Goal: Browse casually: Explore the website without a specific task or goal

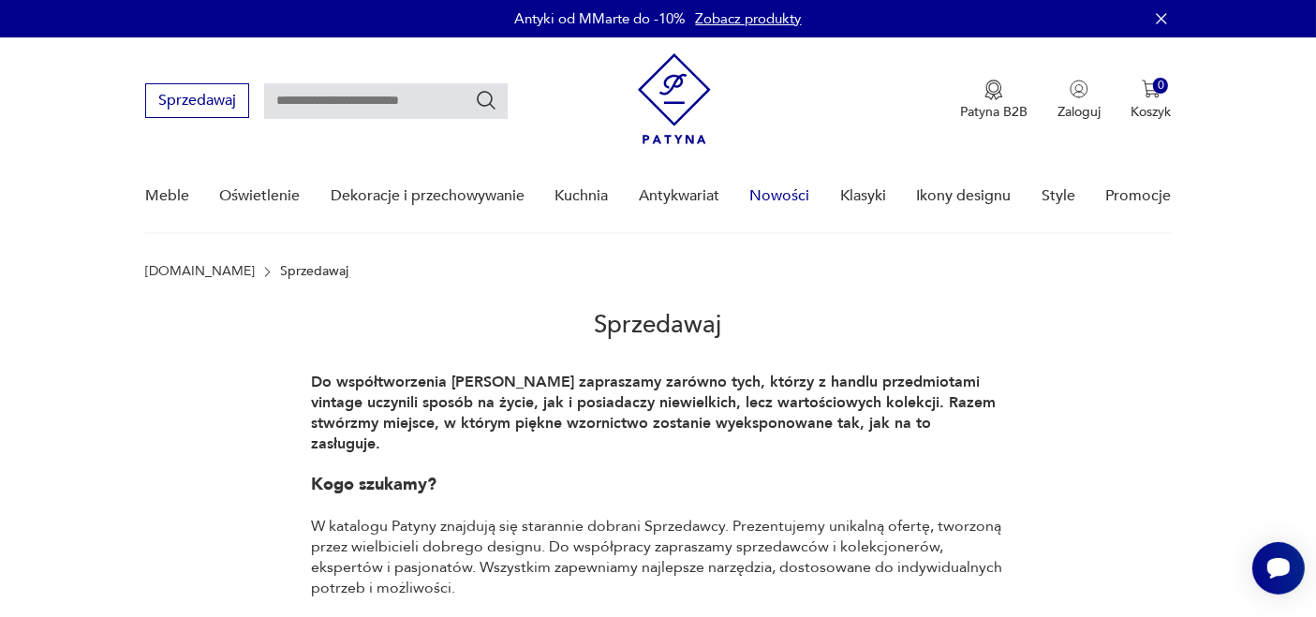
click at [779, 196] on link "Nowości" at bounding box center [779, 196] width 60 height 72
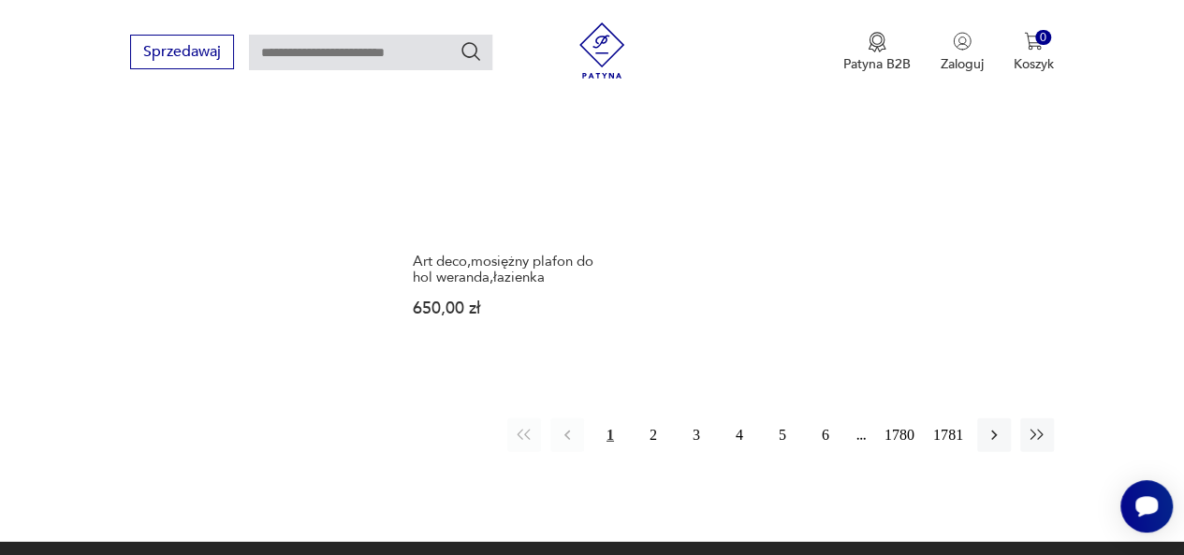
scroll to position [2445, 0]
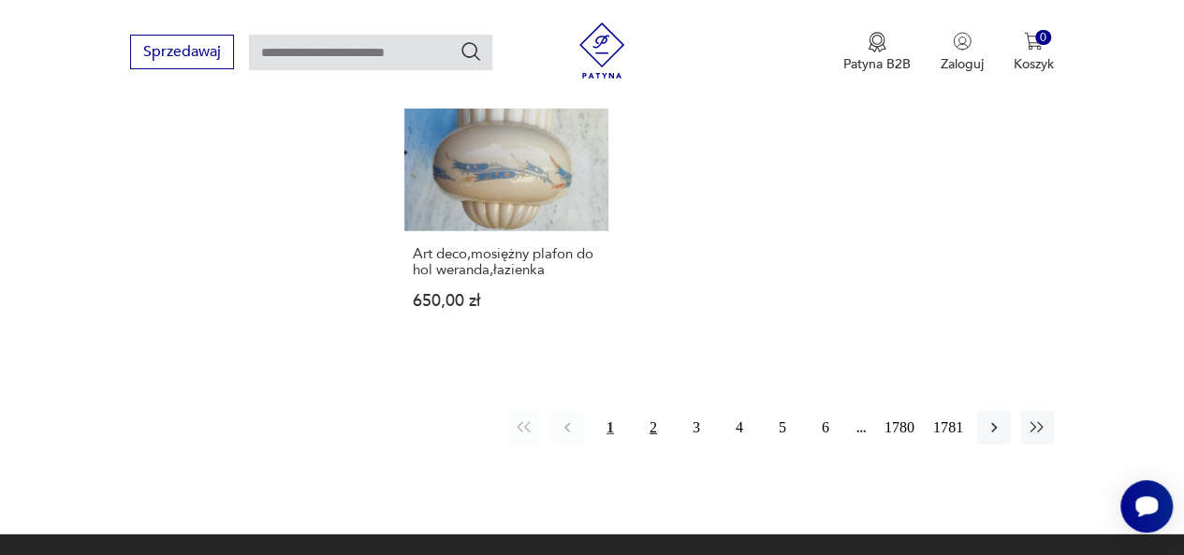
click at [648, 411] on button "2" at bounding box center [654, 428] width 34 height 34
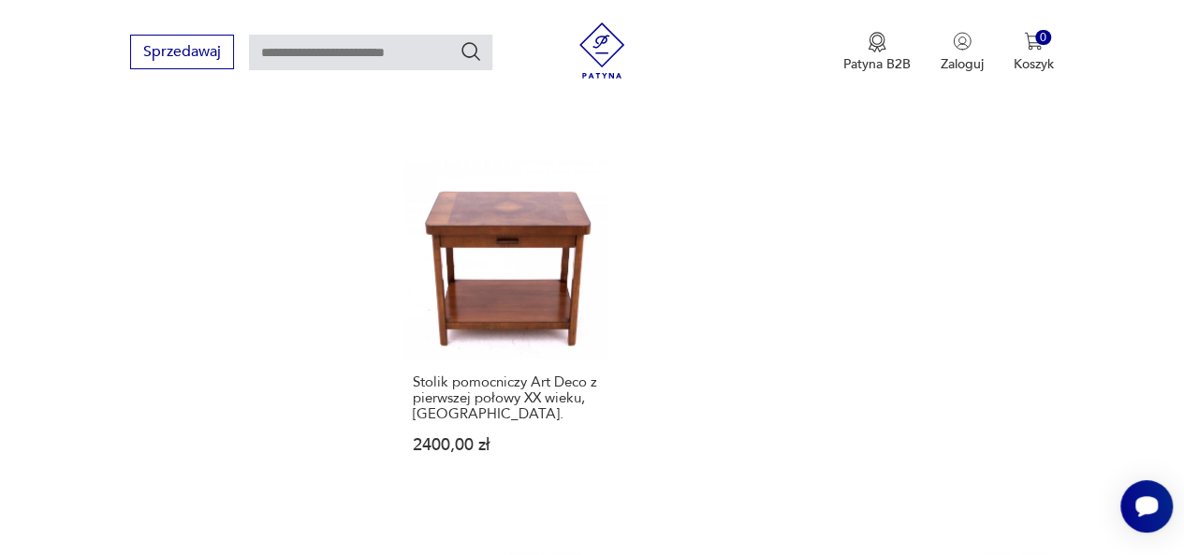
scroll to position [2489, 0]
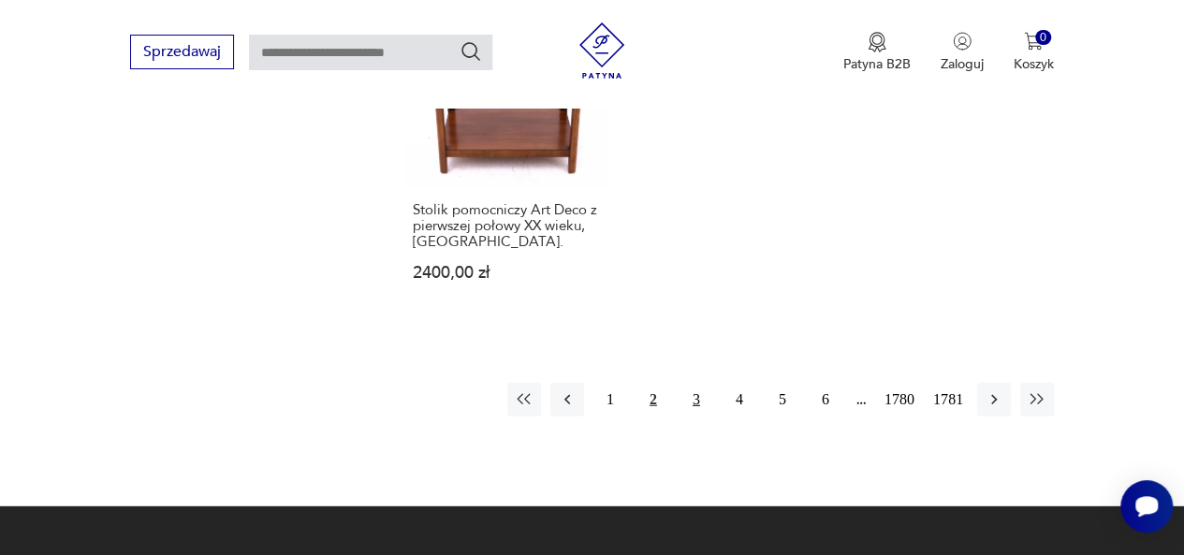
click at [690, 383] on button "3" at bounding box center [697, 400] width 34 height 34
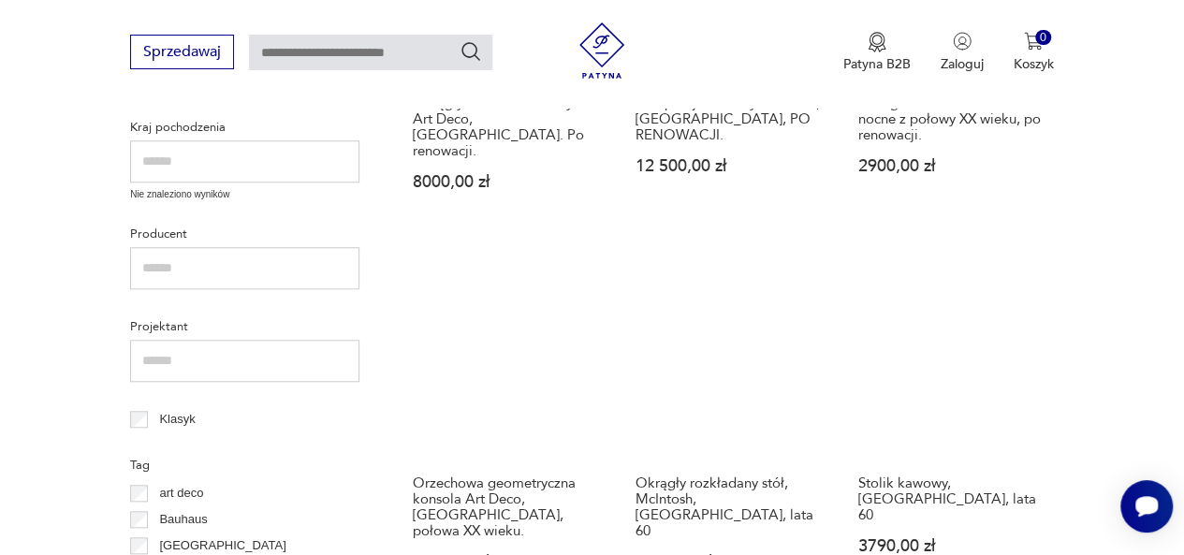
scroll to position [803, 0]
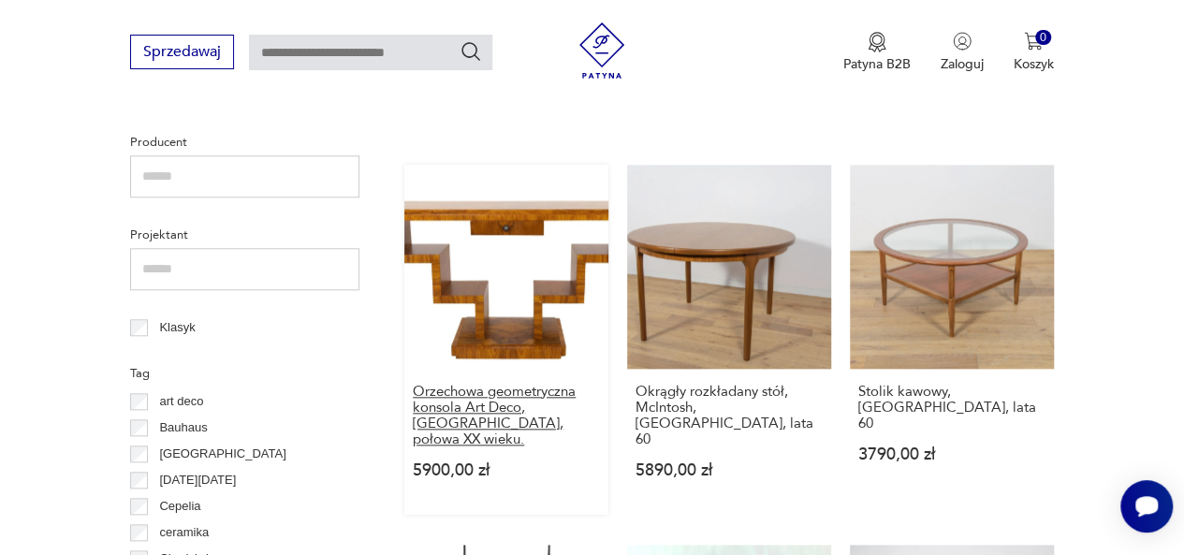
click at [491, 384] on h3 "Orzechowa geometryczna konsola Art Deco, [GEOGRAPHIC_DATA], połowa XX wieku." at bounding box center [506, 416] width 187 height 64
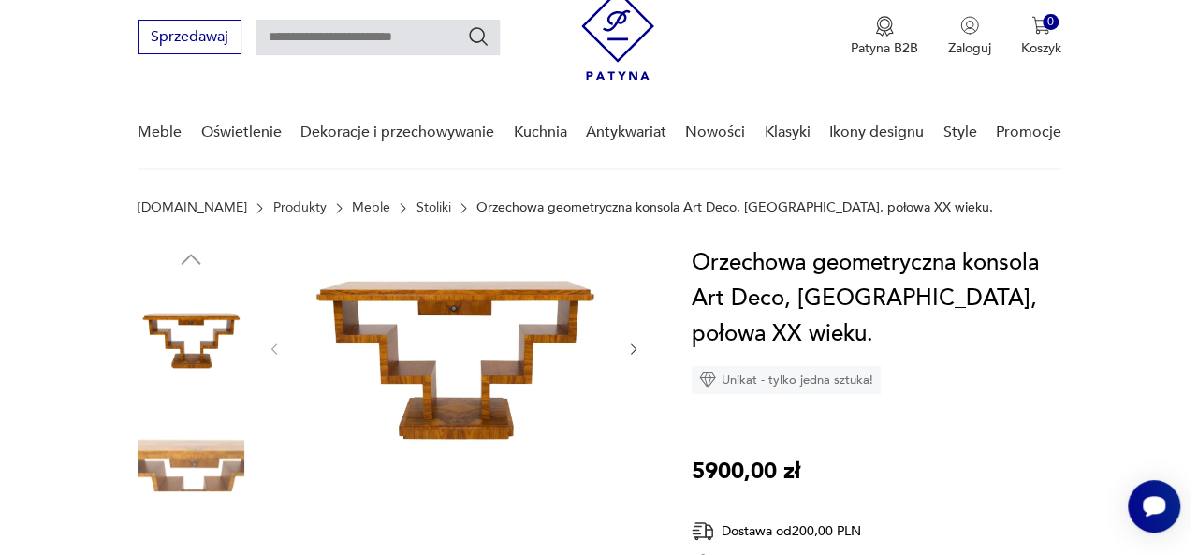
scroll to position [94, 0]
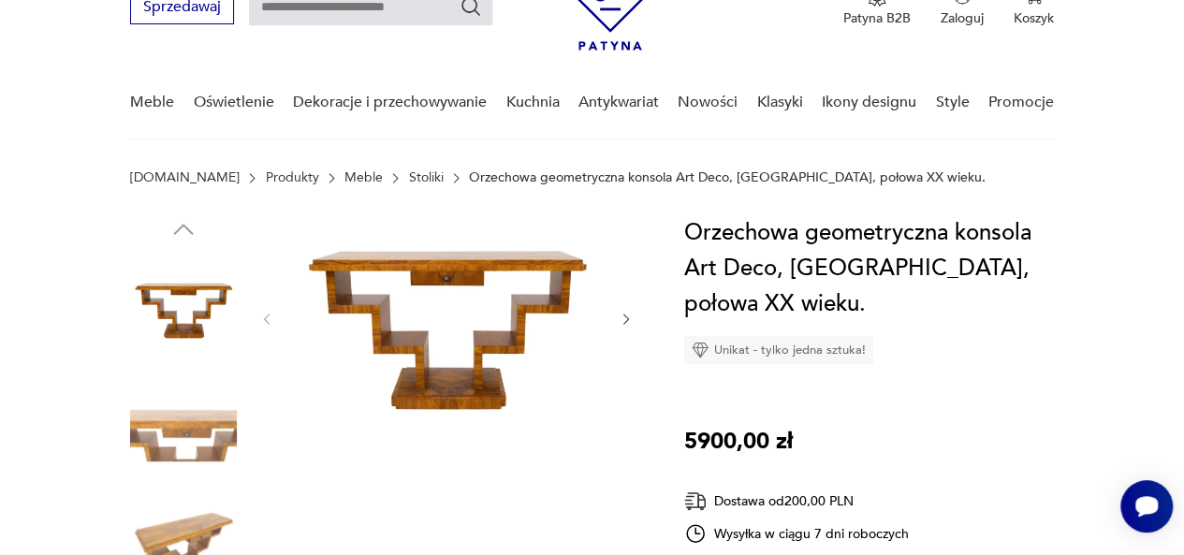
click at [414, 340] on img at bounding box center [447, 317] width 306 height 204
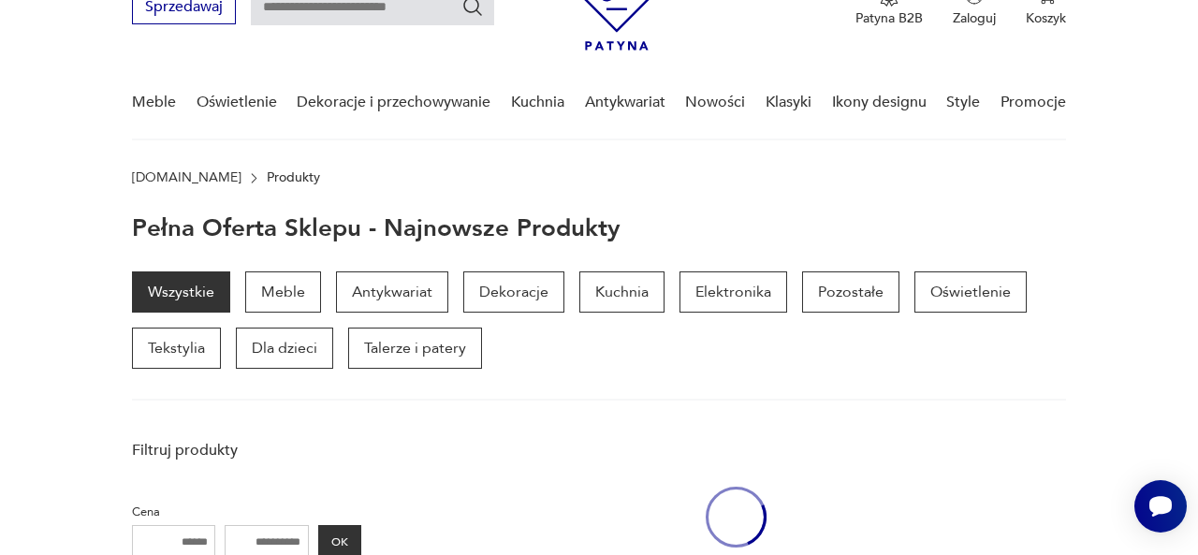
scroll to position [803, 0]
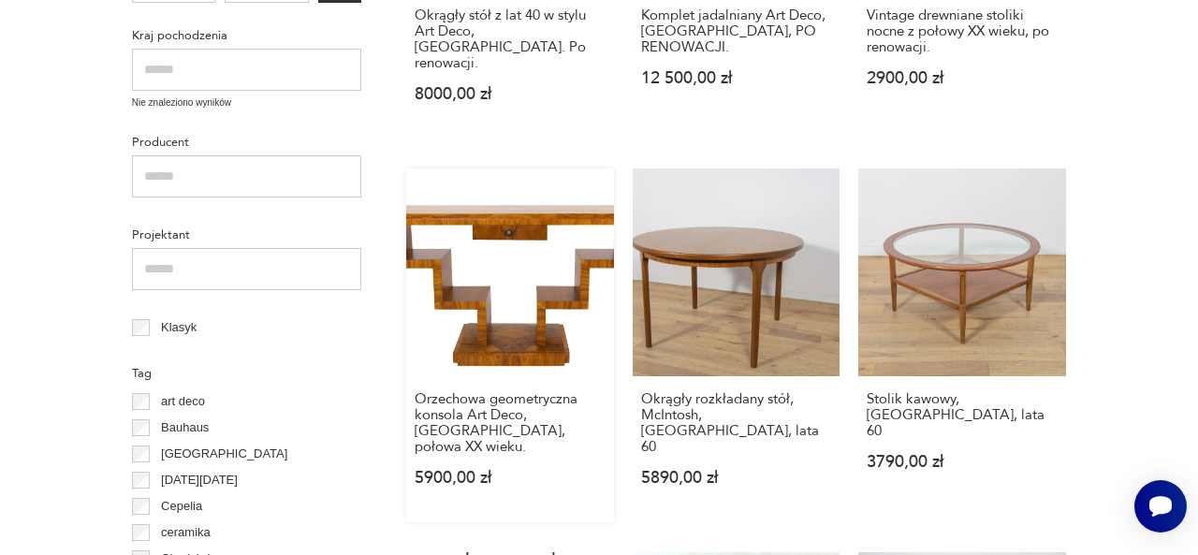
drag, startPoint x: 485, startPoint y: 278, endPoint x: 67, endPoint y: 3, distance: 500.2
click at [485, 276] on link "Orzechowa geometryczna konsola Art Deco, [GEOGRAPHIC_DATA], połowa XX wieku. 59…" at bounding box center [510, 346] width 208 height 354
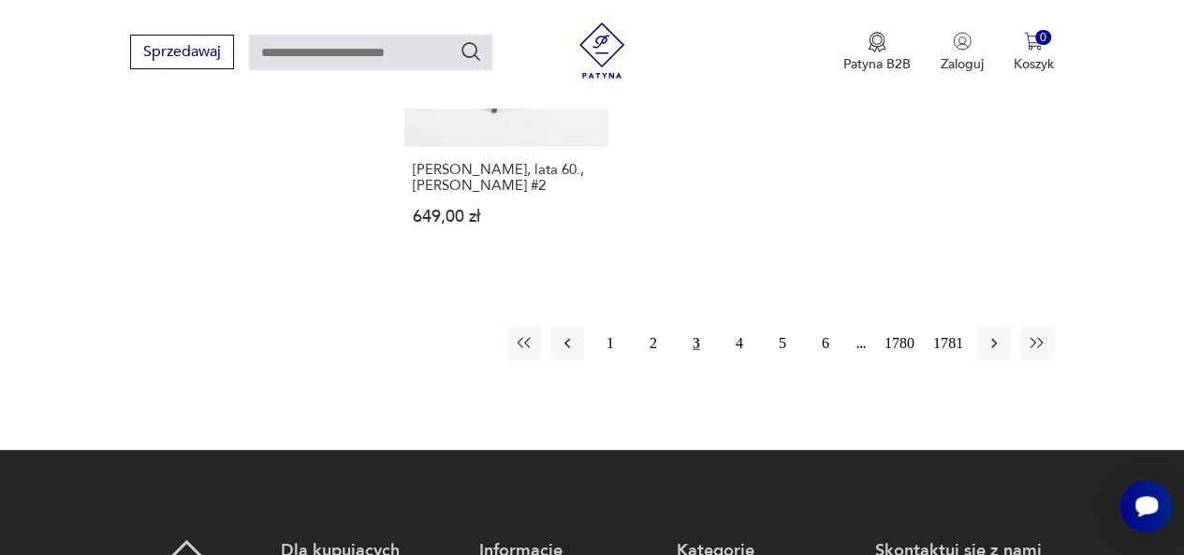
scroll to position [2552, 0]
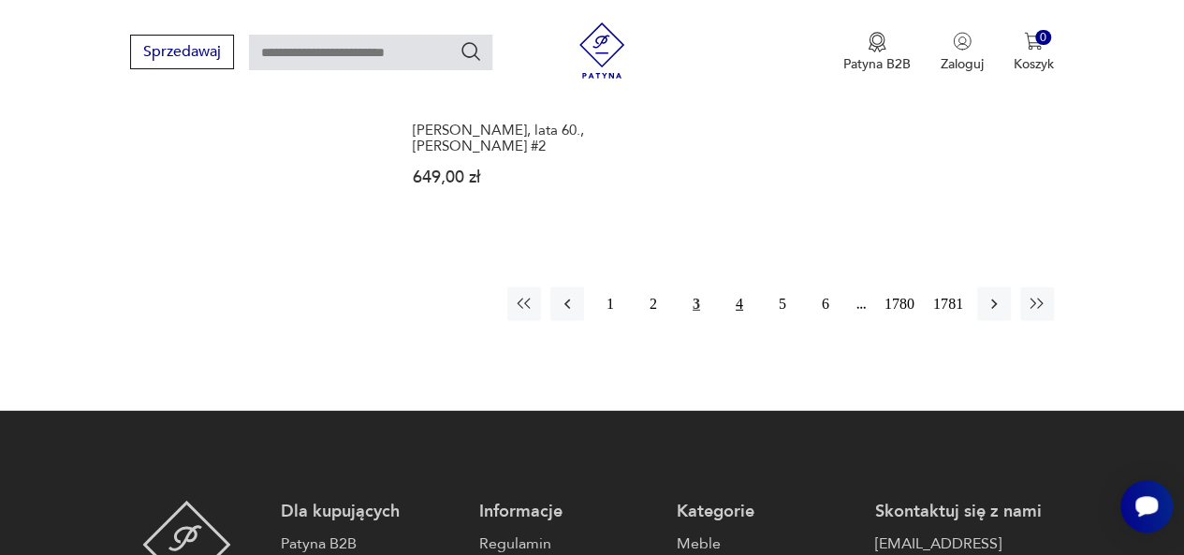
click at [739, 287] on button "4" at bounding box center [740, 304] width 34 height 34
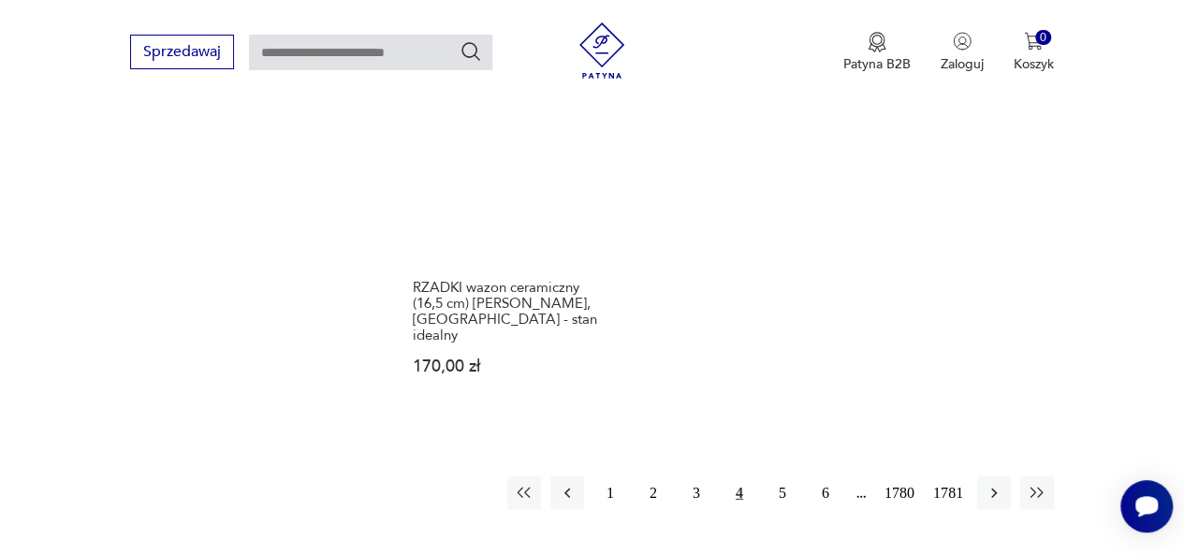
scroll to position [2489, 0]
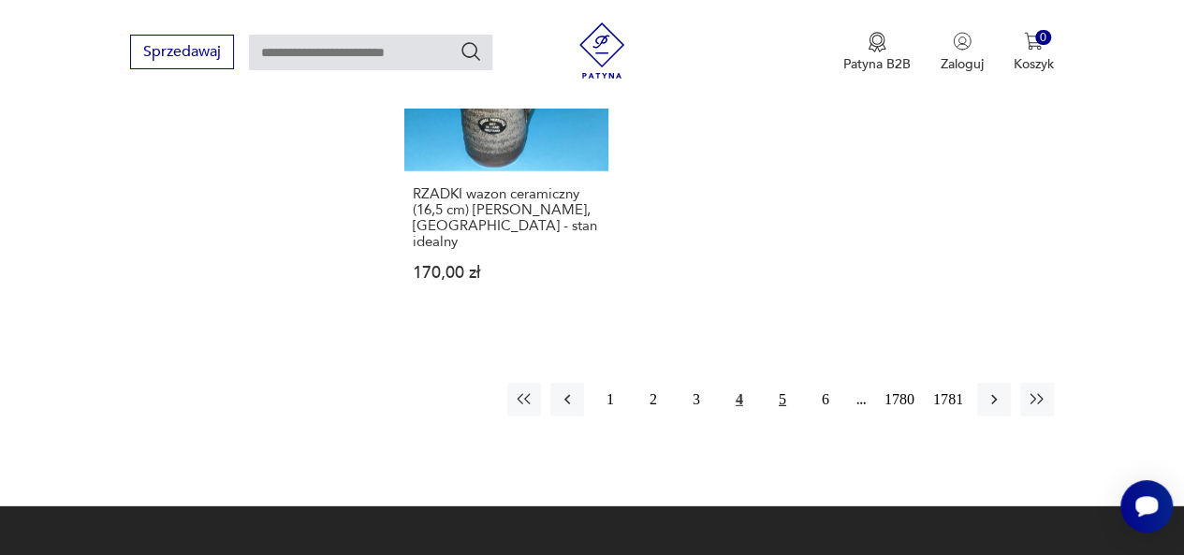
click at [784, 383] on button "5" at bounding box center [783, 400] width 34 height 34
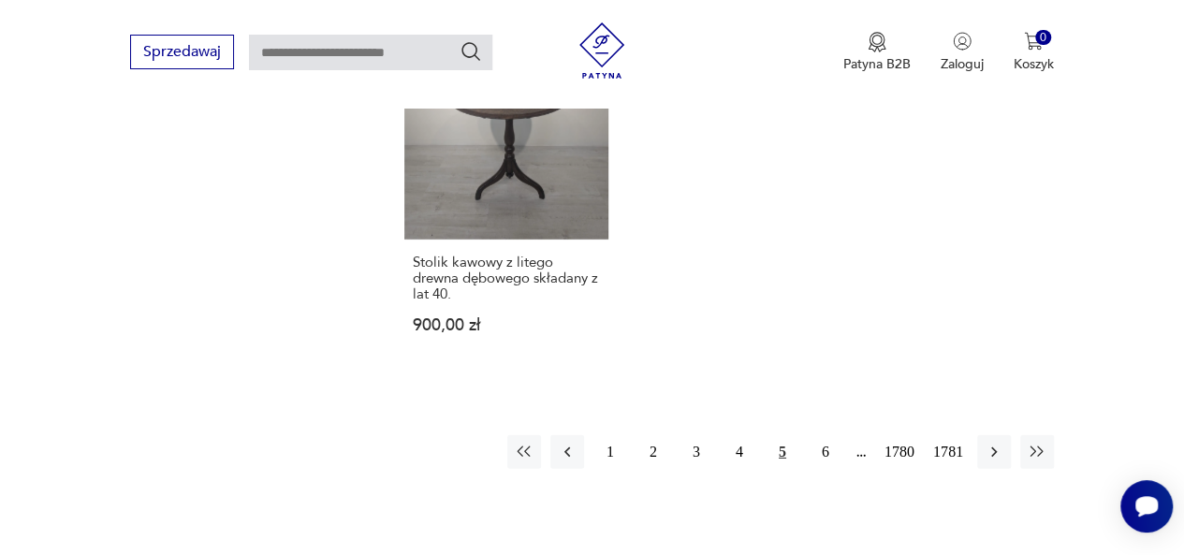
scroll to position [2676, 0]
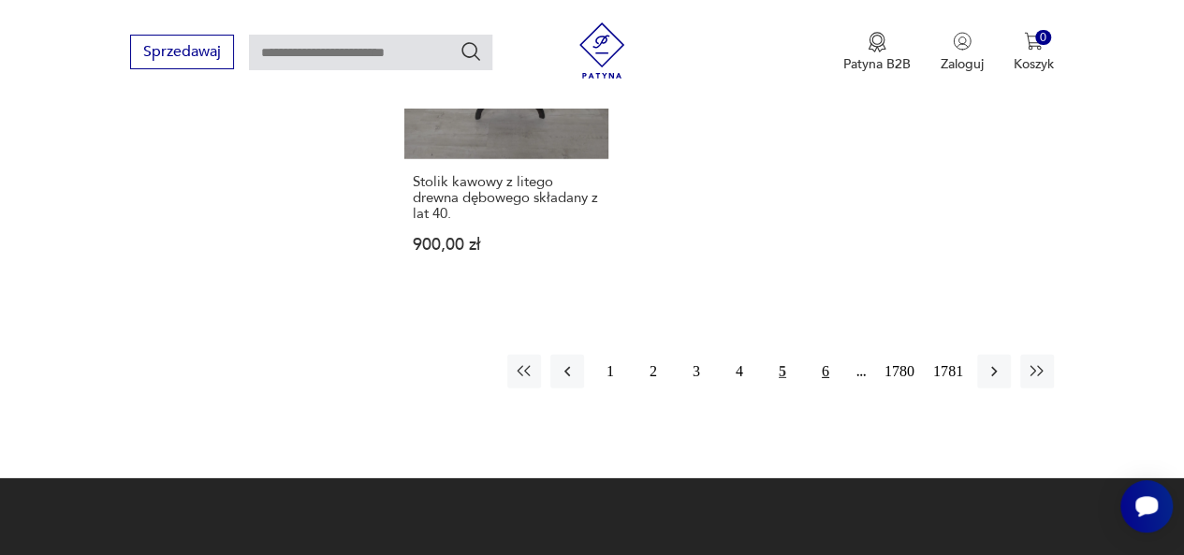
click at [824, 361] on button "6" at bounding box center [826, 372] width 34 height 34
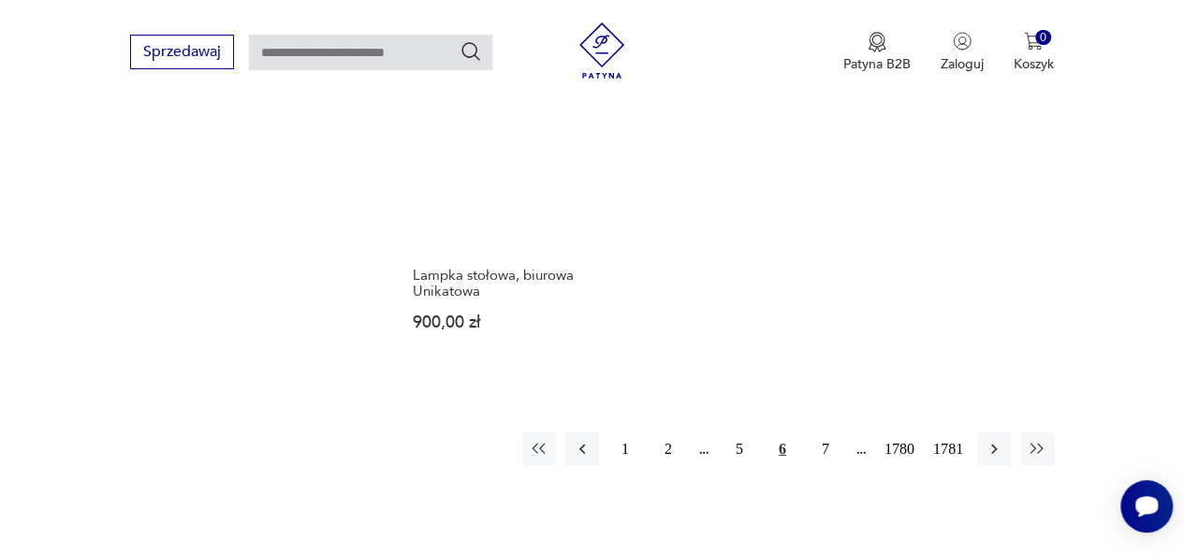
scroll to position [2489, 0]
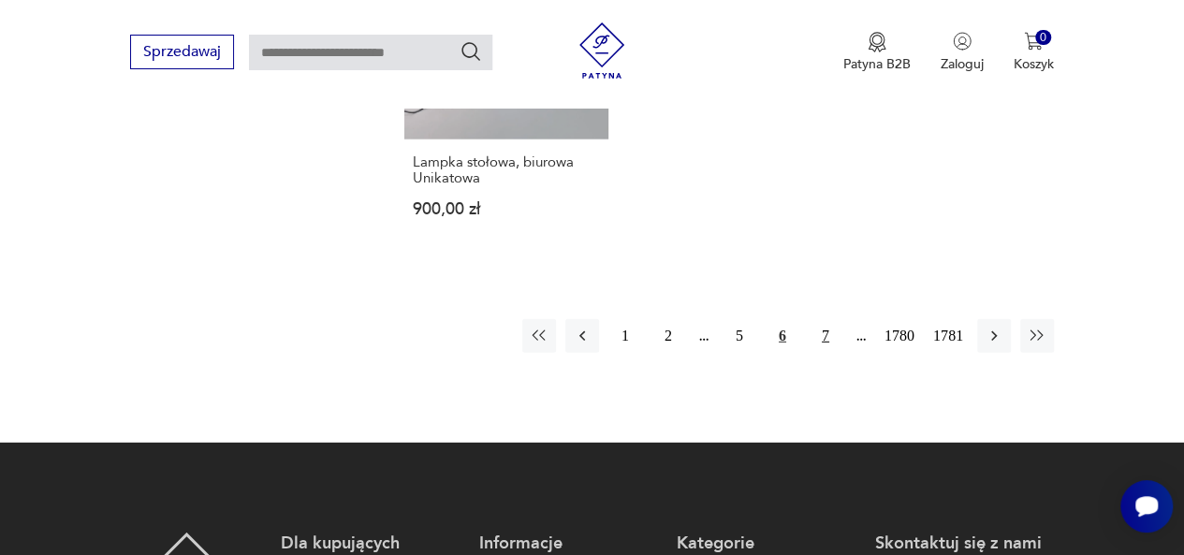
click at [819, 353] on button "7" at bounding box center [826, 336] width 34 height 34
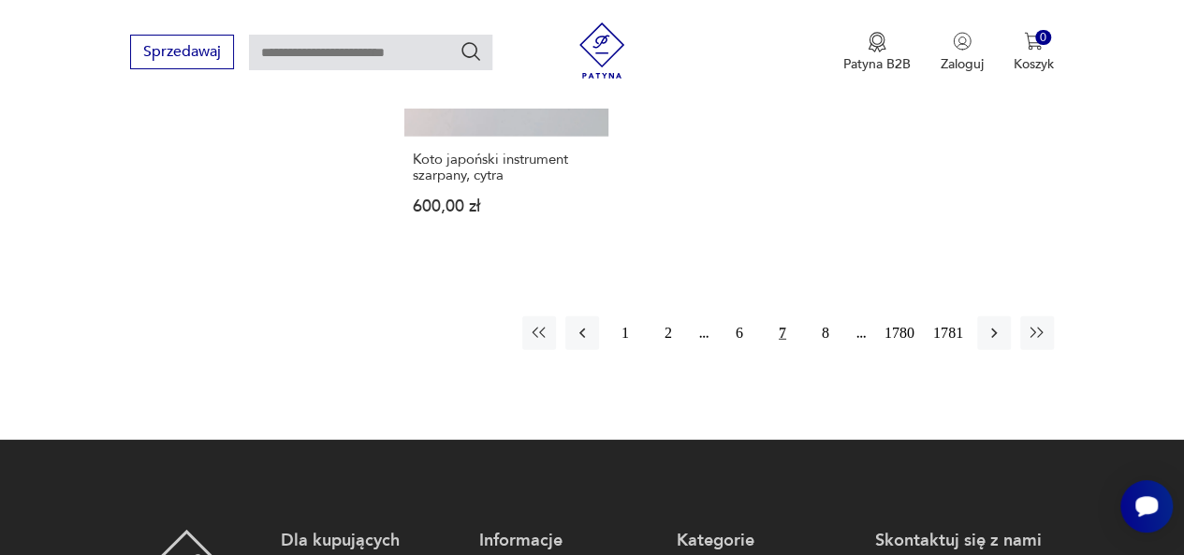
scroll to position [2489, 0]
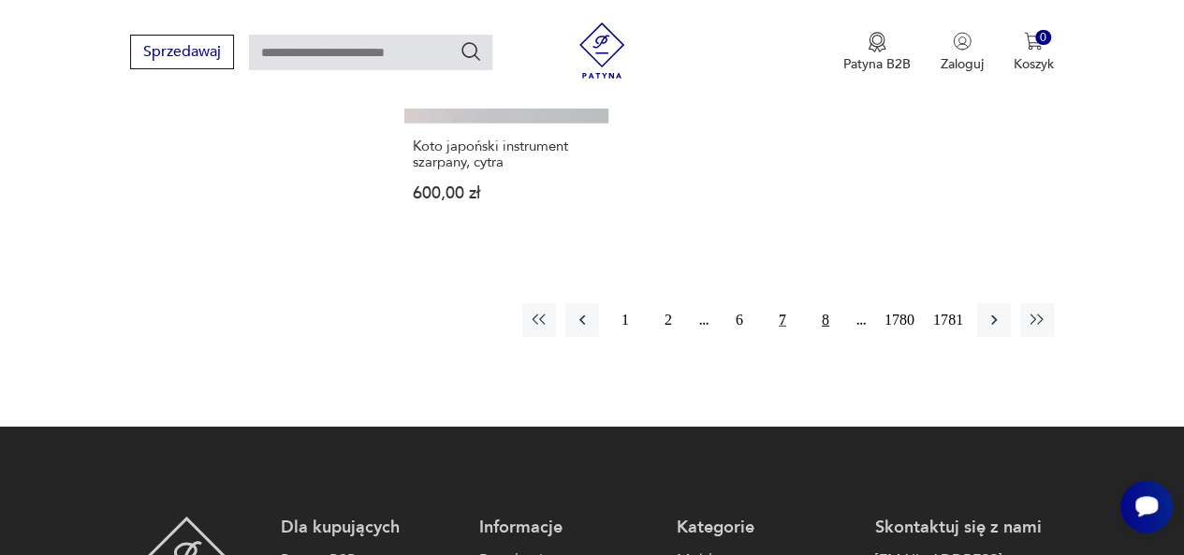
click at [828, 303] on button "8" at bounding box center [826, 320] width 34 height 34
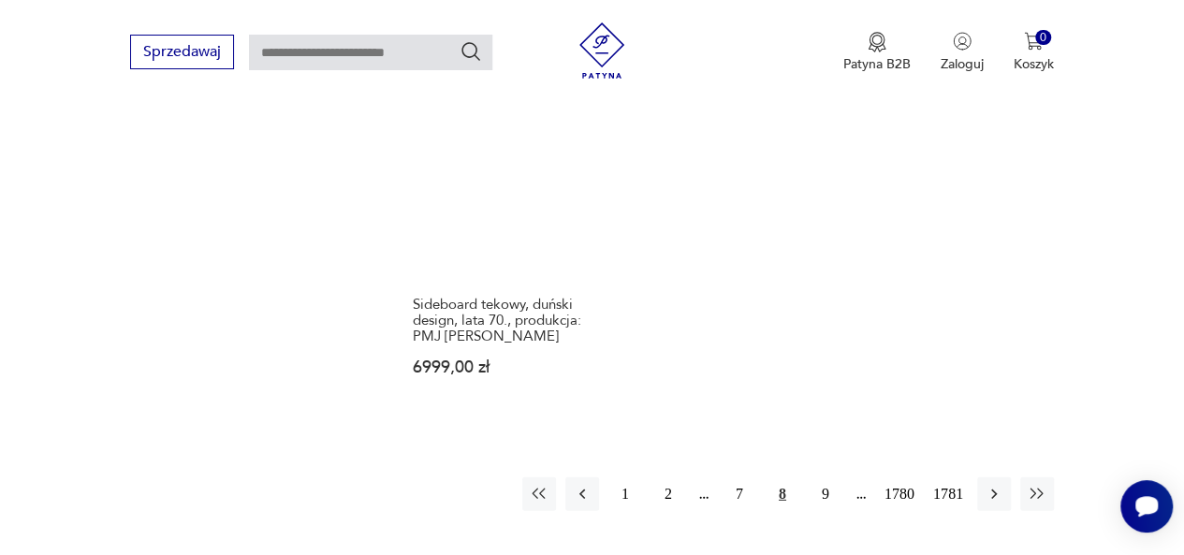
scroll to position [2395, 0]
